Goal: Task Accomplishment & Management: Manage account settings

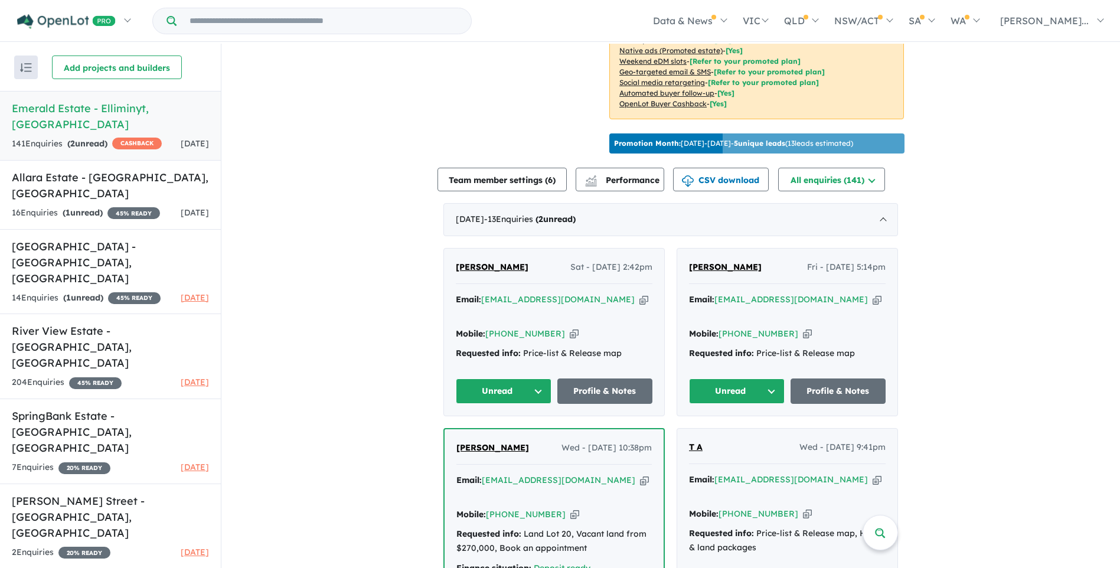
scroll to position [354, 0]
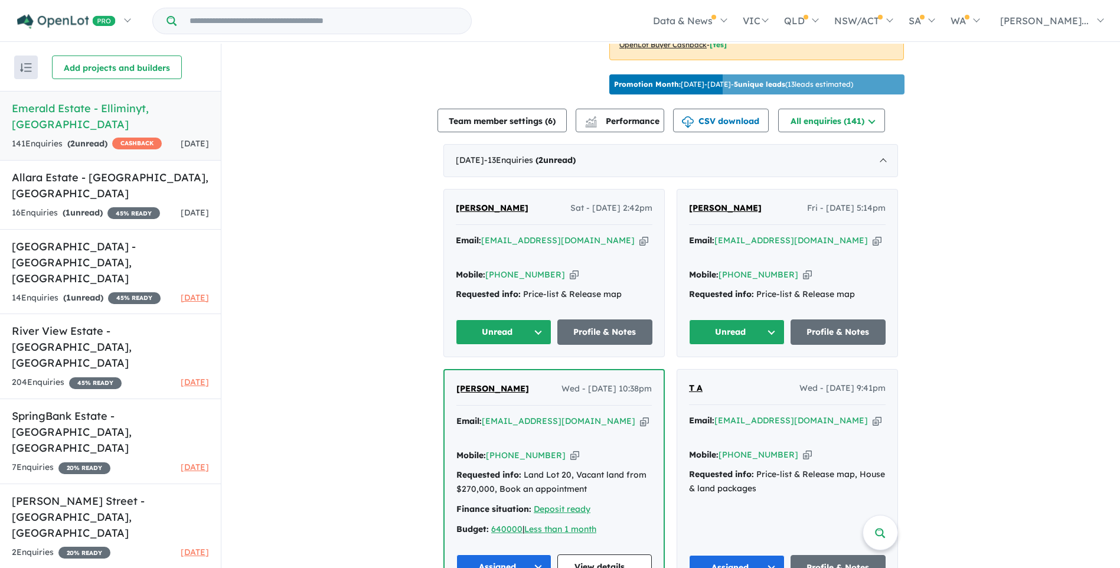
click at [872, 247] on icon "button" at bounding box center [876, 240] width 9 height 12
click at [639, 247] on icon "button" at bounding box center [643, 240] width 9 height 12
click at [570, 281] on icon "button" at bounding box center [574, 275] width 9 height 12
click at [534, 343] on button "Unread" at bounding box center [504, 331] width 96 height 25
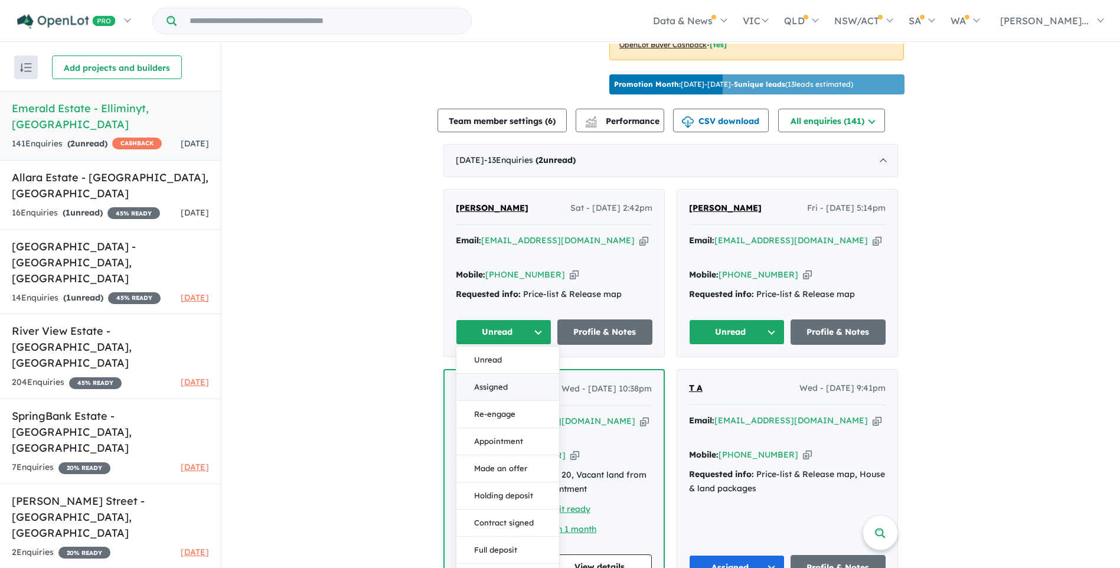
click at [486, 401] on button "Assigned" at bounding box center [507, 387] width 103 height 27
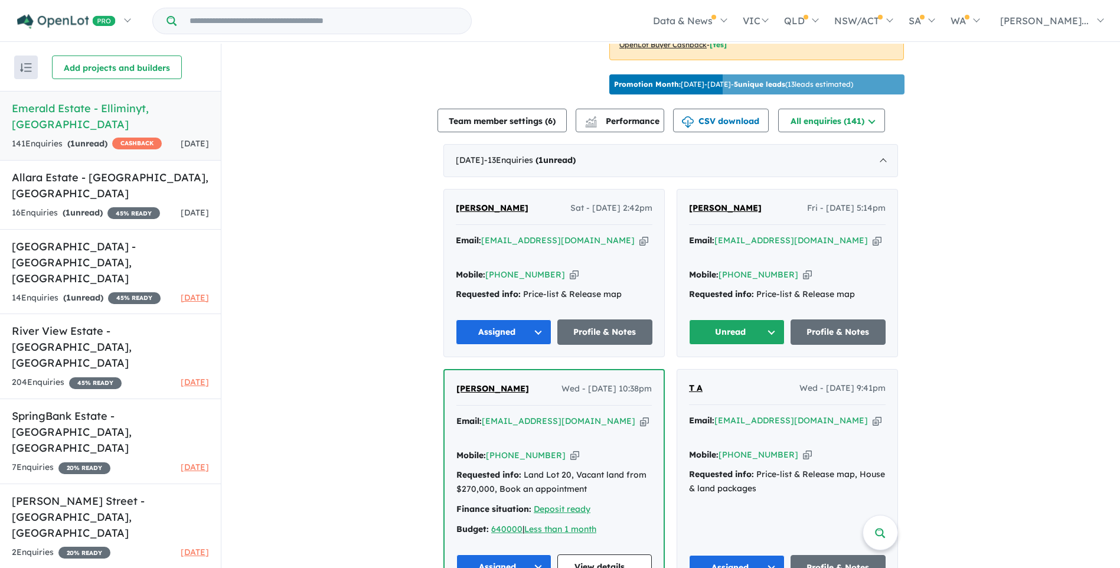
click at [767, 340] on button "Unread" at bounding box center [737, 331] width 96 height 25
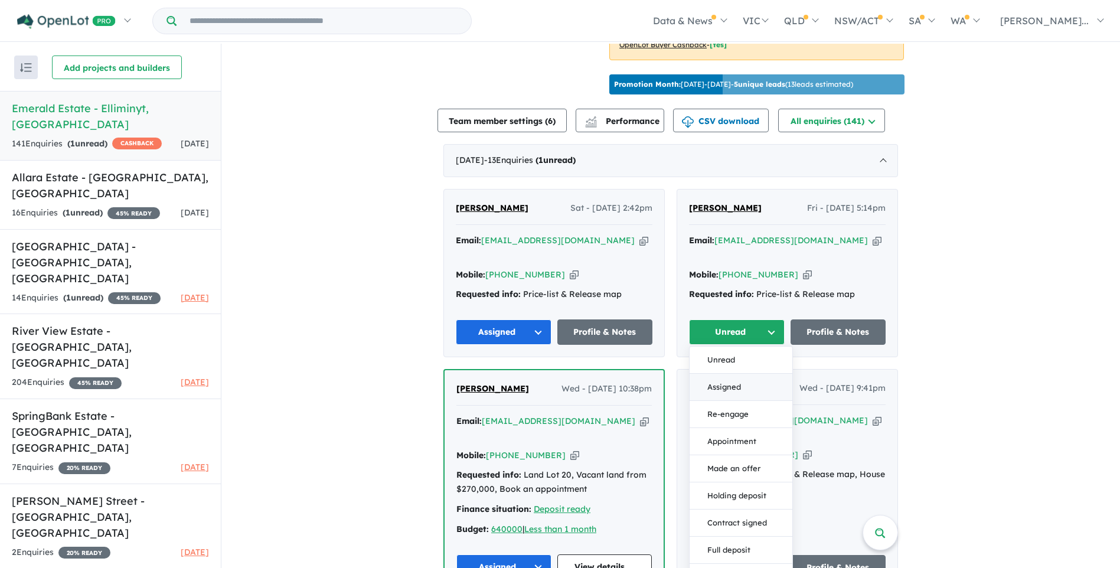
click at [721, 394] on button "Assigned" at bounding box center [740, 387] width 103 height 27
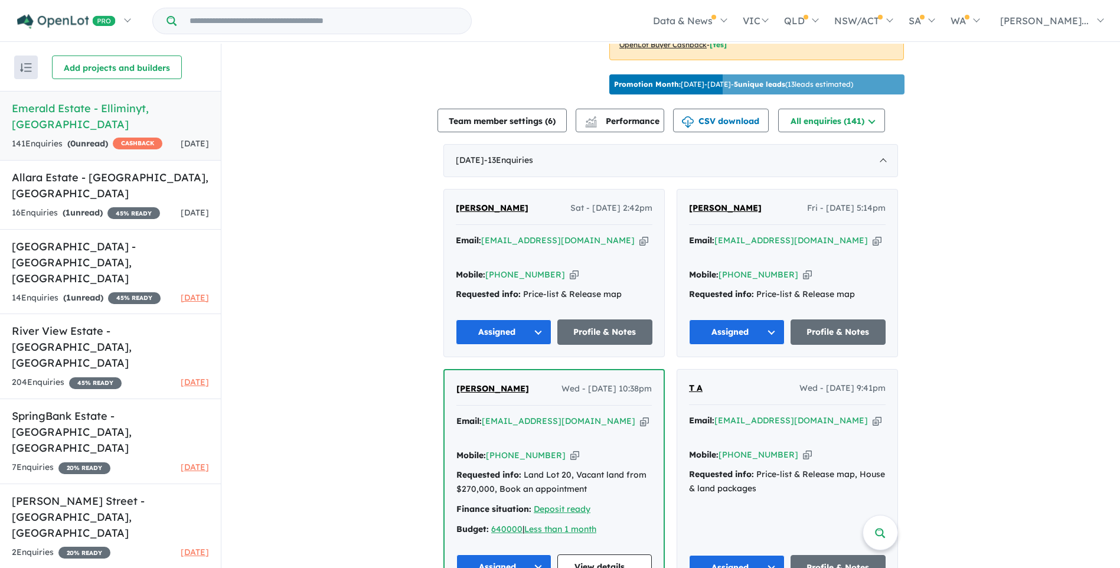
click at [872, 247] on icon "button" at bounding box center [876, 240] width 9 height 12
click at [803, 270] on icon "button" at bounding box center [807, 275] width 9 height 12
